Goal: Consume media (video, audio): Watch videos, listen to music or podcasts

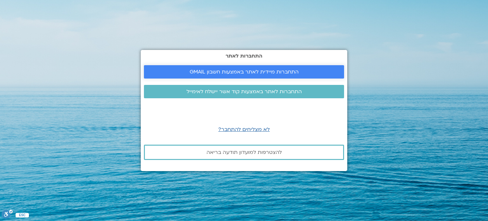
click at [241, 69] on span "התחברות מיידית לאתר באמצעות חשבון GMAIL" at bounding box center [244, 72] width 109 height 6
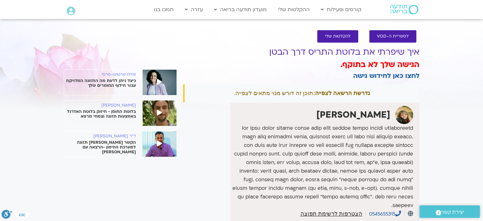
click at [257, 92] on div "נדרשת הרשאה לצפייה: תוכן זה דורש מנוי מתאים לצפייה." at bounding box center [301, 93] width 236 height 18
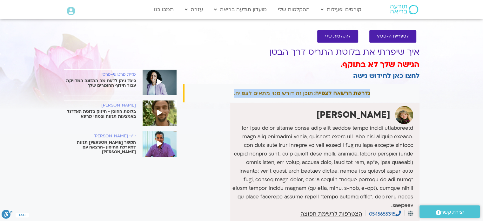
click at [257, 92] on div "נדרשת הרשאה לצפייה: תוכן זה דורש מנוי מתאים לצפייה." at bounding box center [301, 93] width 236 height 18
click at [388, 77] on link "לחצו כאן לחידוש גישה" at bounding box center [386, 75] width 66 height 9
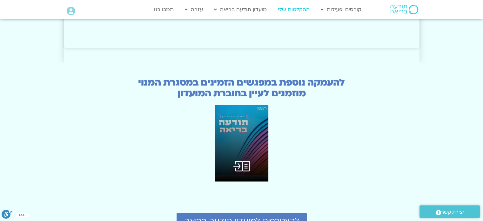
scroll to position [1525, 0]
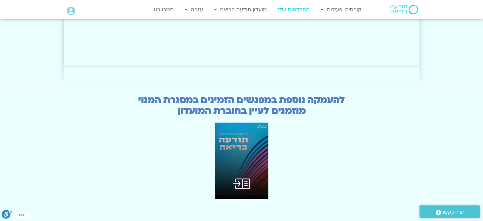
click at [302, 7] on link "ההקלטות שלי" at bounding box center [294, 9] width 38 height 12
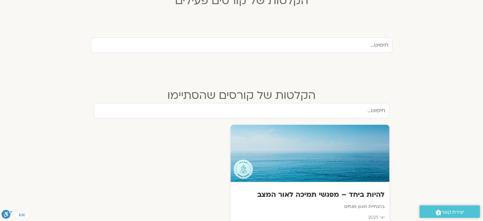
scroll to position [127, 0]
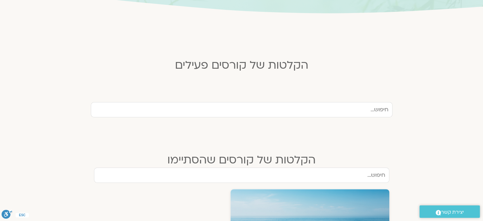
click at [324, 111] on input "text" at bounding box center [242, 109] width 302 height 15
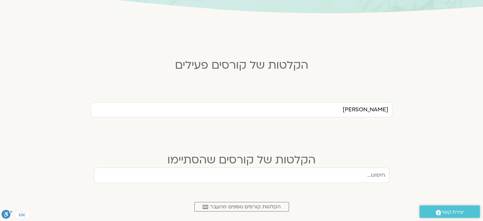
type input "[PERSON_NAME]"
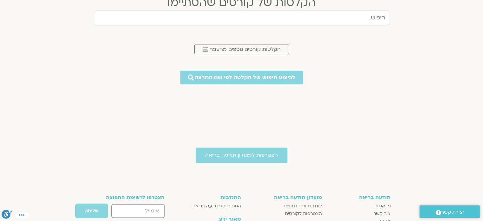
scroll to position [286, 0]
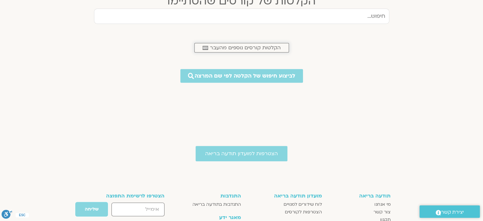
click at [234, 49] on span "הקלטות קורסים נוספים מהעבר" at bounding box center [245, 48] width 71 height 6
